Goal: Task Accomplishment & Management: Use online tool/utility

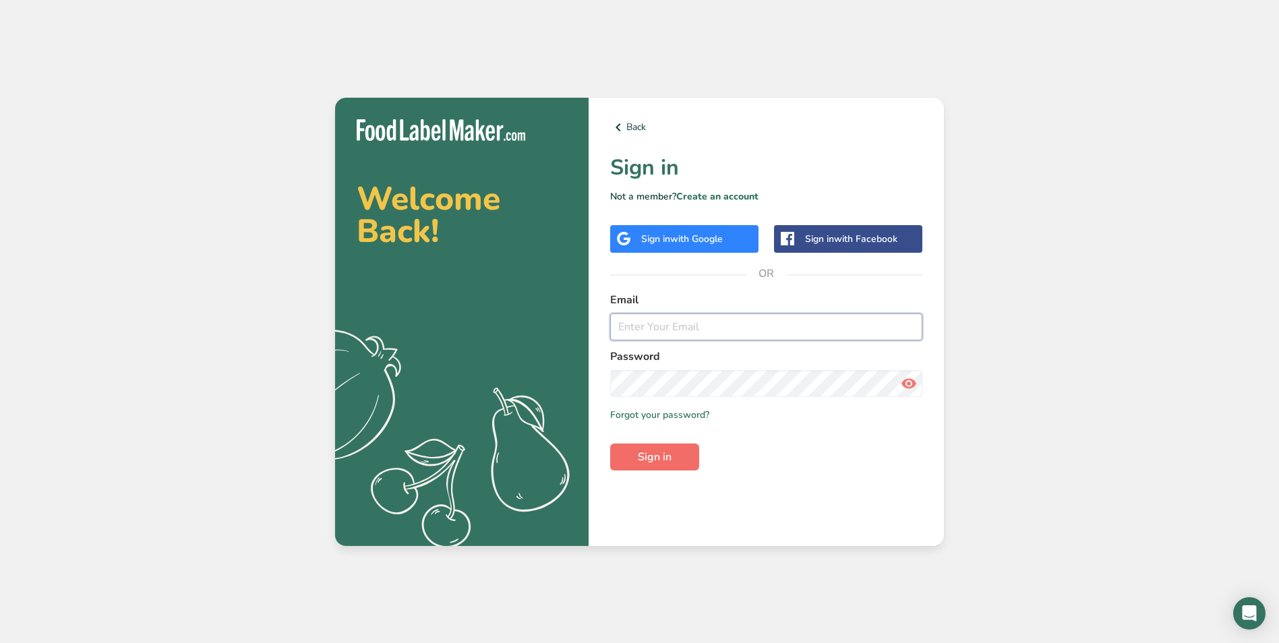
type input "[EMAIL_ADDRESS][DOMAIN_NAME]"
click at [670, 461] on span "Sign in" at bounding box center [655, 457] width 34 height 16
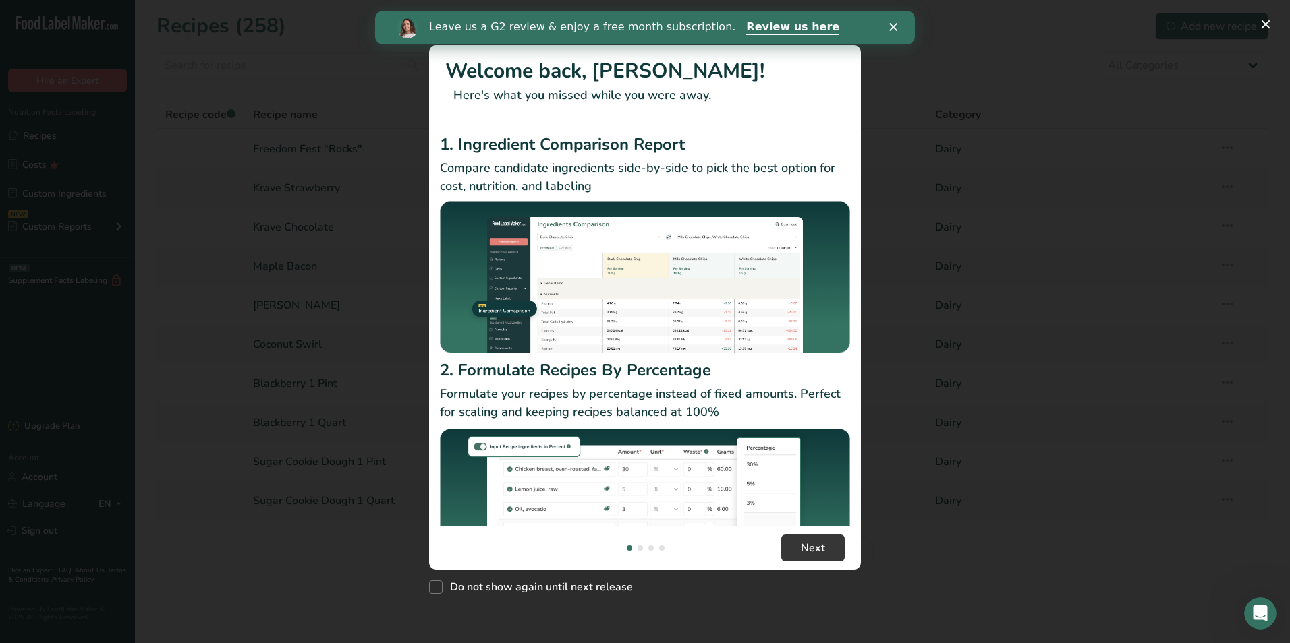
click at [221, 548] on div "New Features" at bounding box center [645, 321] width 1290 height 643
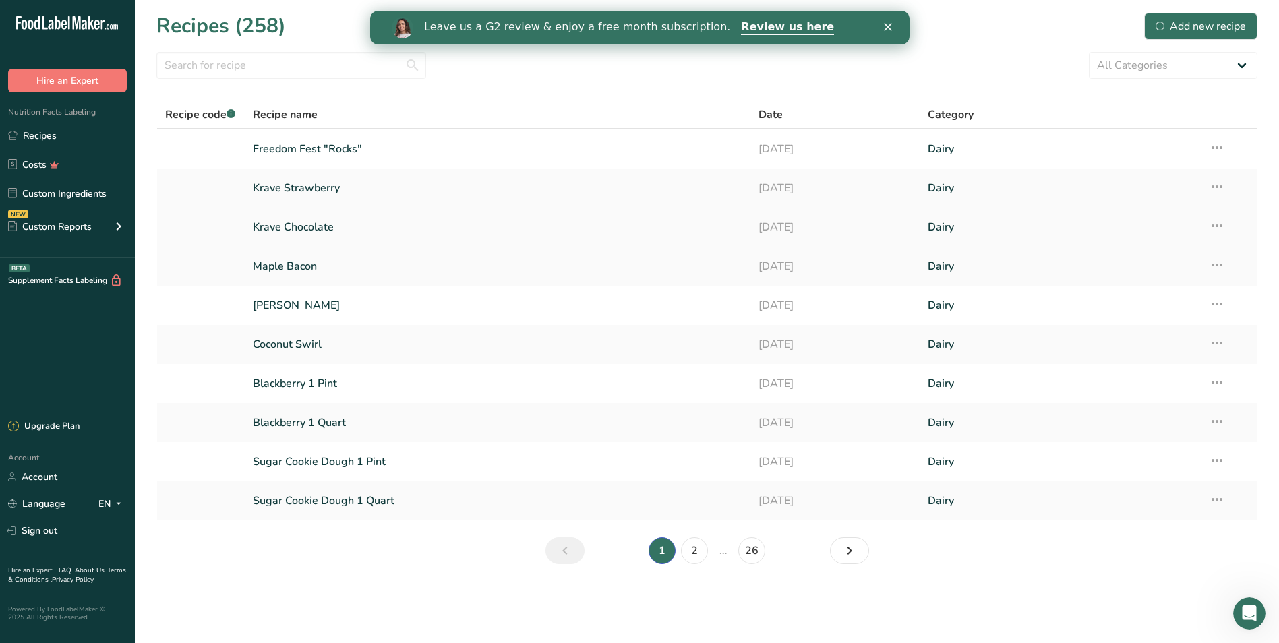
click at [279, 233] on link "Krave Chocolate" at bounding box center [498, 227] width 490 height 28
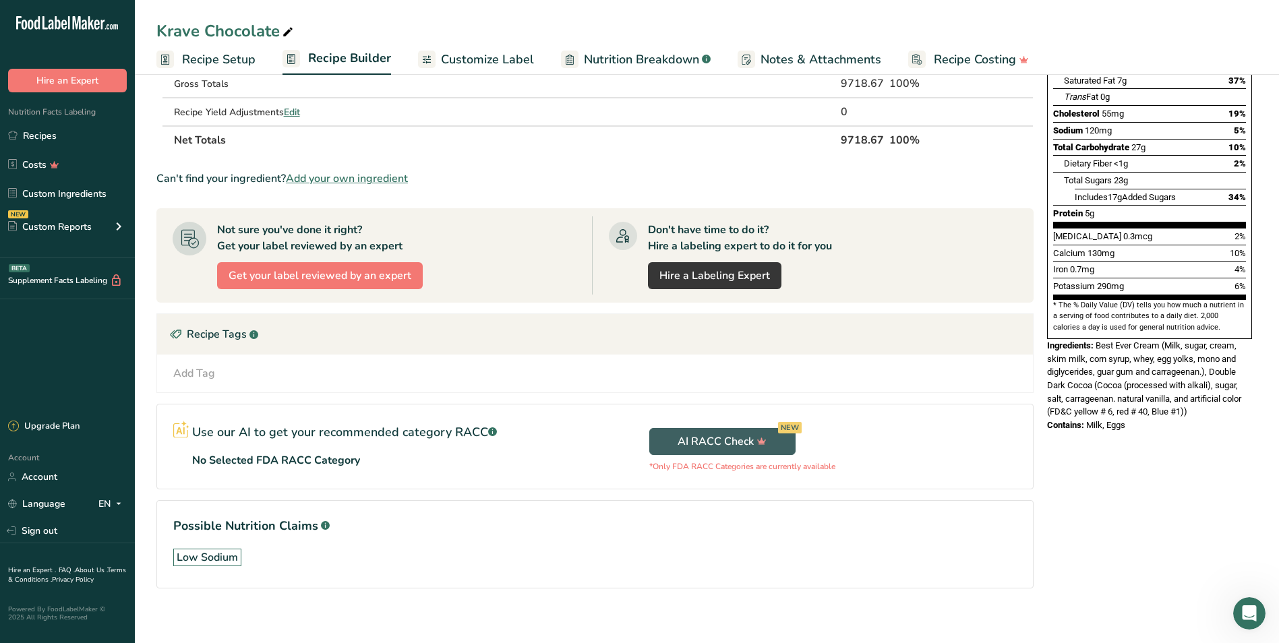
scroll to position [230, 0]
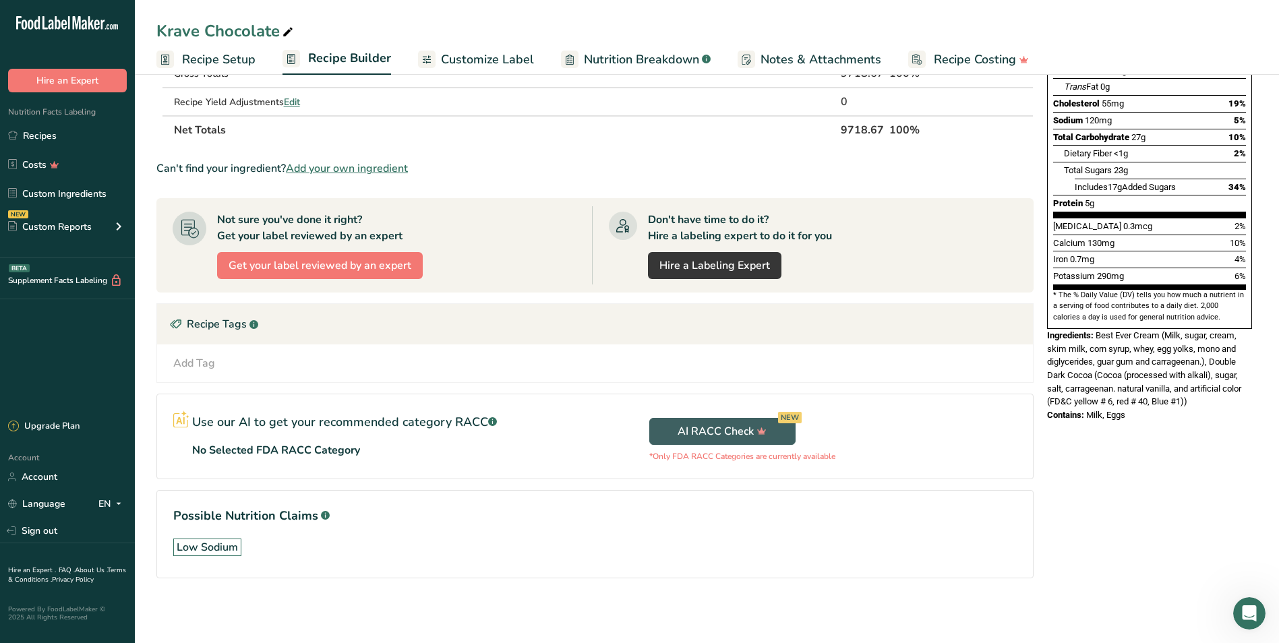
drag, startPoint x: 1046, startPoint y: 533, endPoint x: 1135, endPoint y: 383, distance: 174.8
click at [1135, 383] on div "Nutrition Facts 72 Servings Per Container Serving Size 105g Amount Per Serving …" at bounding box center [1150, 145] width 216 height 566
copy div "Ingredients: Best Ever Cream (Milk, sugar, cream, skim milk, corn syrup, whey, …"
